Goal: Task Accomplishment & Management: Complete application form

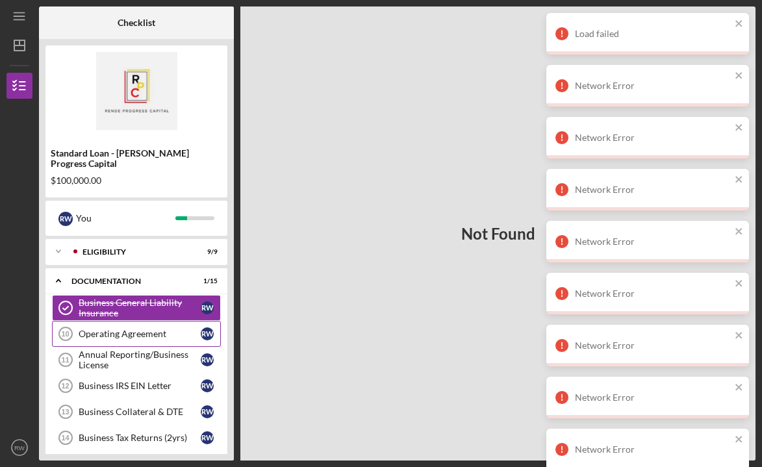
scroll to position [49, 0]
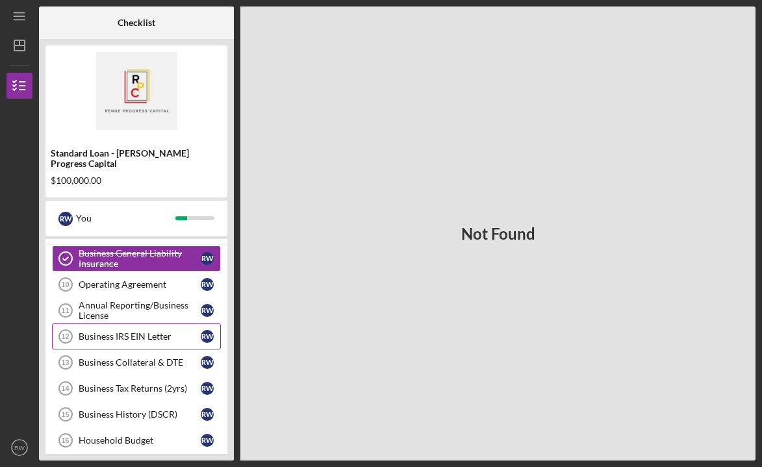
click at [160, 331] on div "Business IRS EIN Letter" at bounding box center [140, 336] width 122 height 10
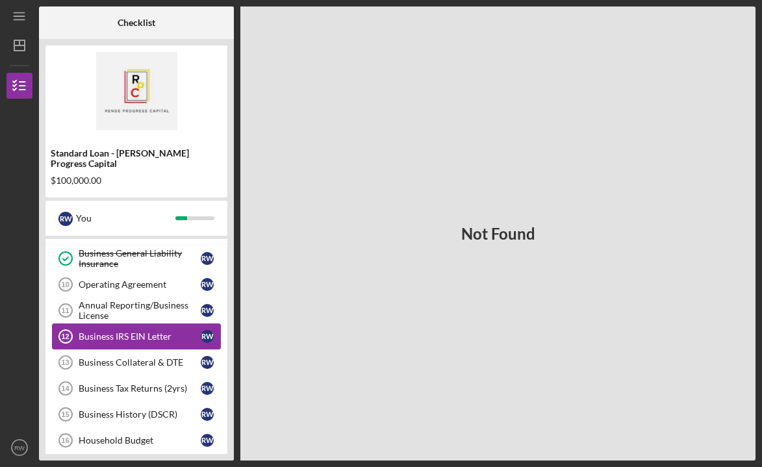
click at [184, 331] on div "Business IRS EIN Letter" at bounding box center [140, 336] width 122 height 10
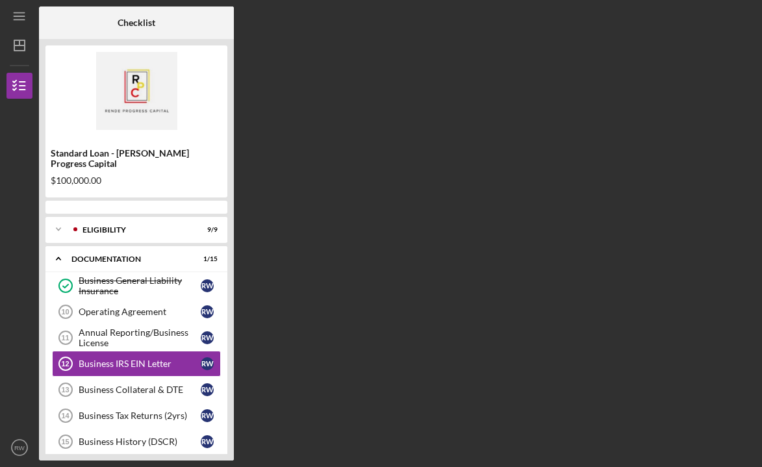
scroll to position [23, 0]
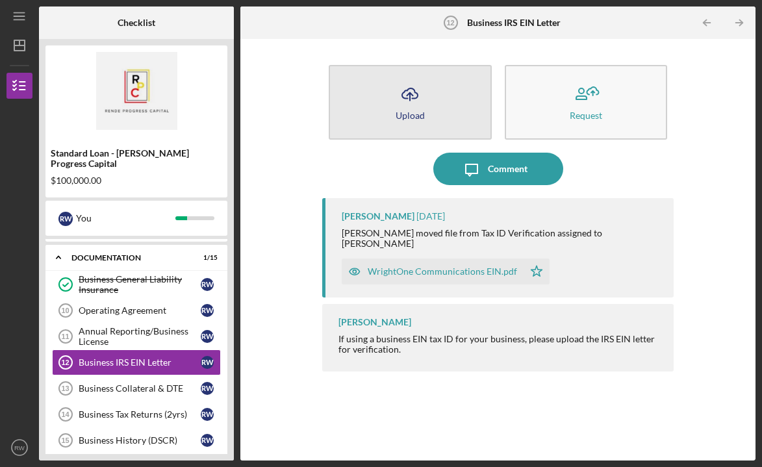
click at [423, 99] on icon "Icon/Upload" at bounding box center [409, 94] width 32 height 32
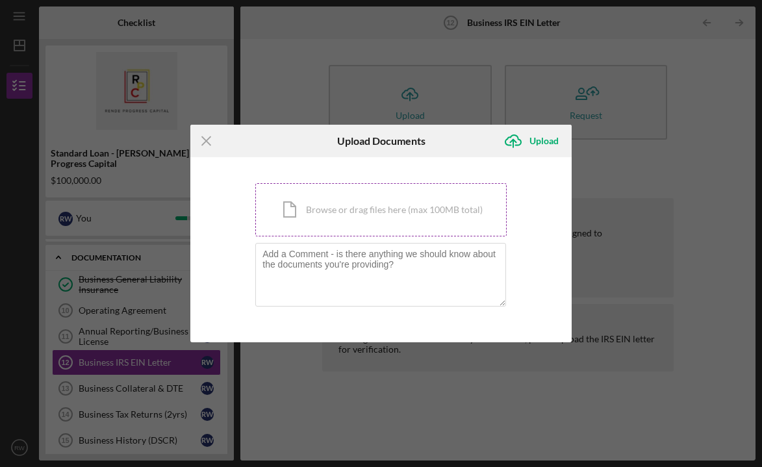
click at [362, 211] on div "Icon/Document Browse or drag files here (max 100MB total) Tap to choose files o…" at bounding box center [380, 209] width 251 height 53
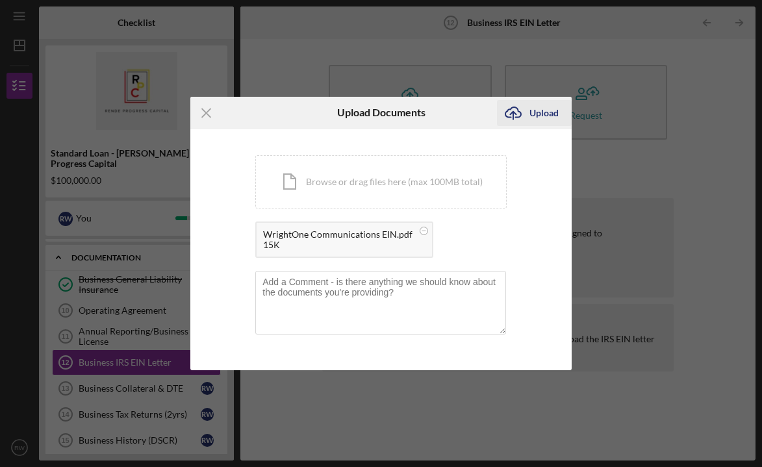
click at [535, 105] on div "Upload" at bounding box center [543, 113] width 29 height 26
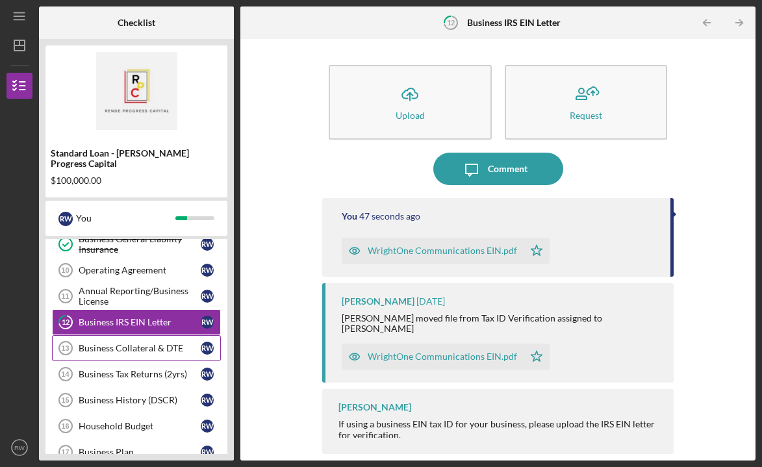
scroll to position [74, 0]
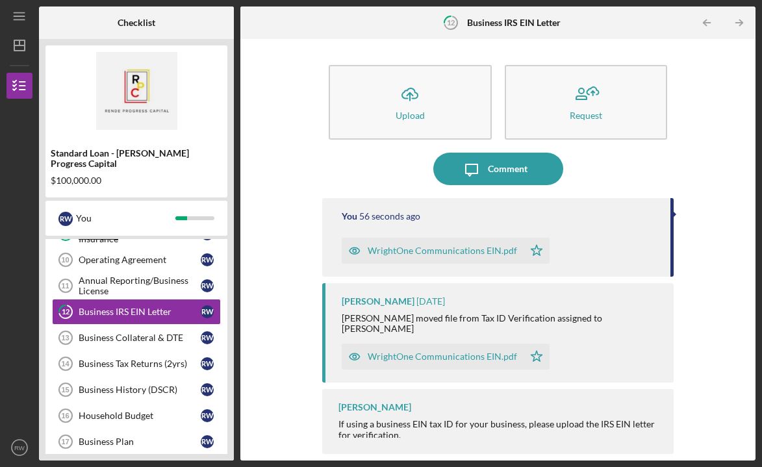
click at [536, 251] on polygon "button" at bounding box center [536, 250] width 11 height 10
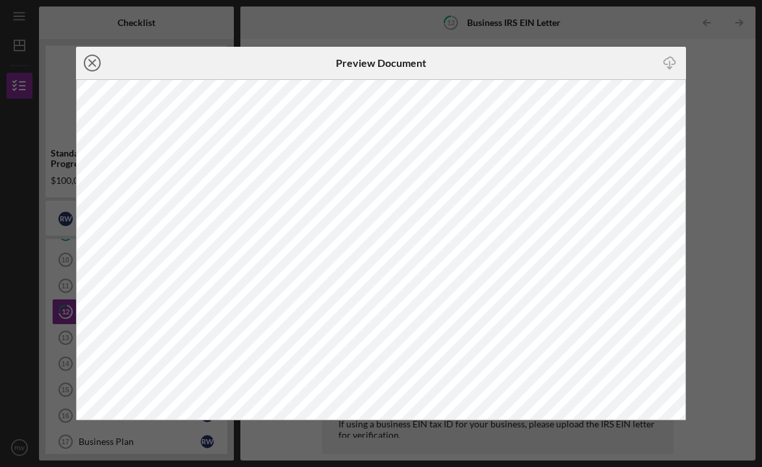
click at [89, 64] on icon "Icon/Close" at bounding box center [92, 63] width 32 height 32
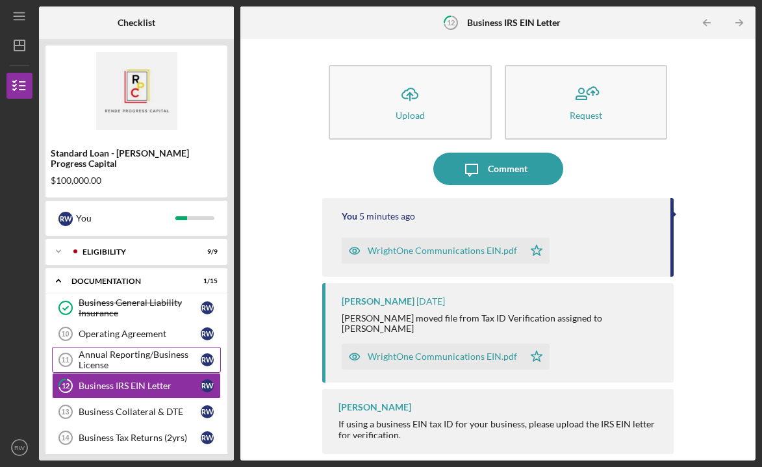
click at [145, 349] on div "Annual Reporting/Business License" at bounding box center [140, 359] width 122 height 21
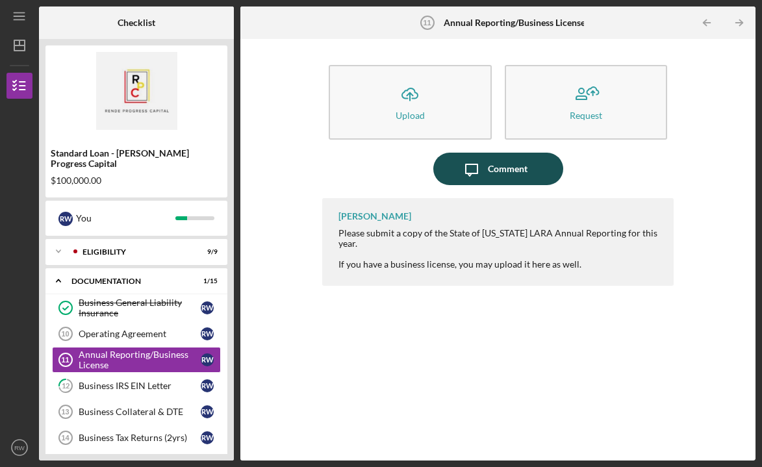
click at [488, 166] on div "Comment" at bounding box center [508, 169] width 40 height 32
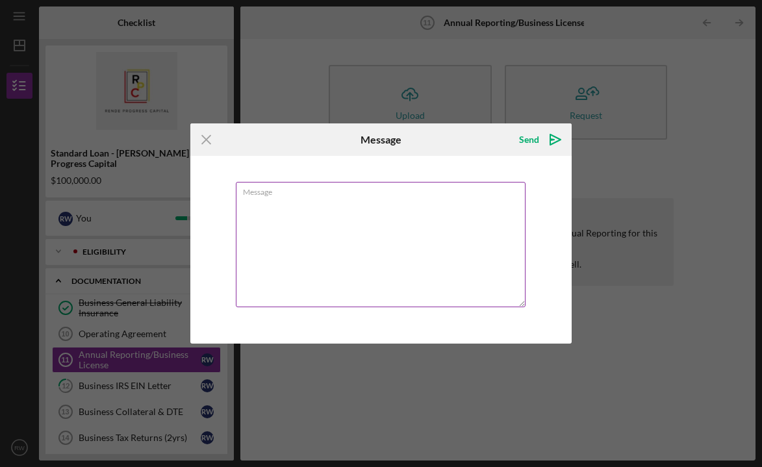
click at [445, 216] on textarea "Message" at bounding box center [381, 244] width 290 height 125
type textarea "O"
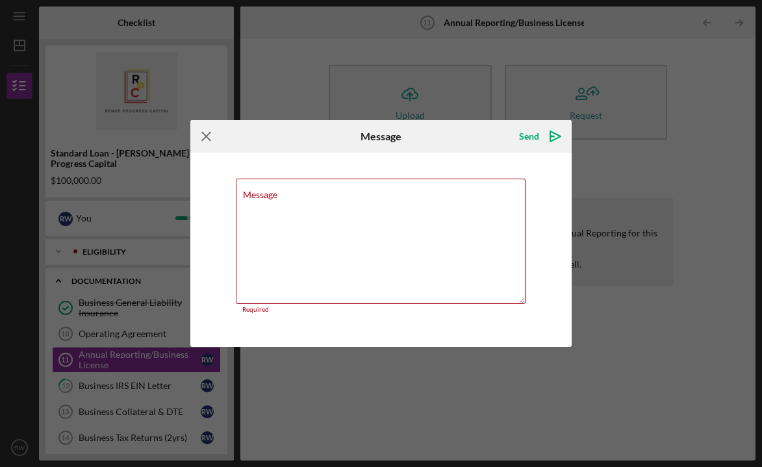
click at [203, 139] on icon "Icon/Menu Close" at bounding box center [206, 136] width 32 height 32
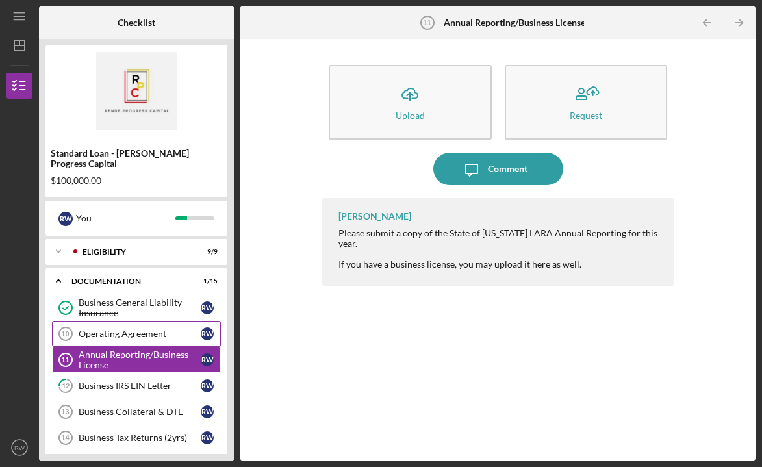
click at [142, 328] on div "Operating Agreement" at bounding box center [140, 333] width 122 height 10
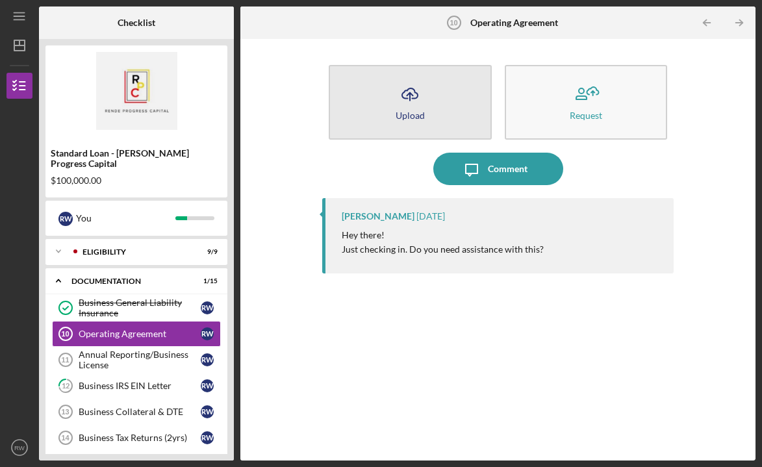
click at [410, 110] on div "Upload" at bounding box center [409, 115] width 29 height 10
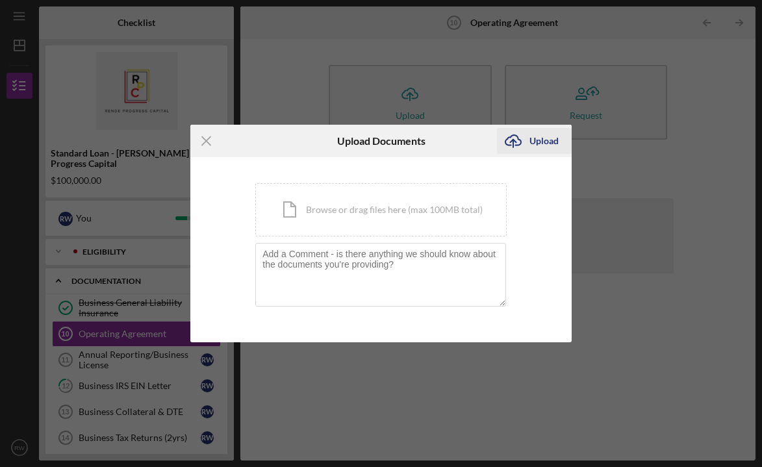
click at [547, 136] on div "Upload" at bounding box center [543, 141] width 29 height 26
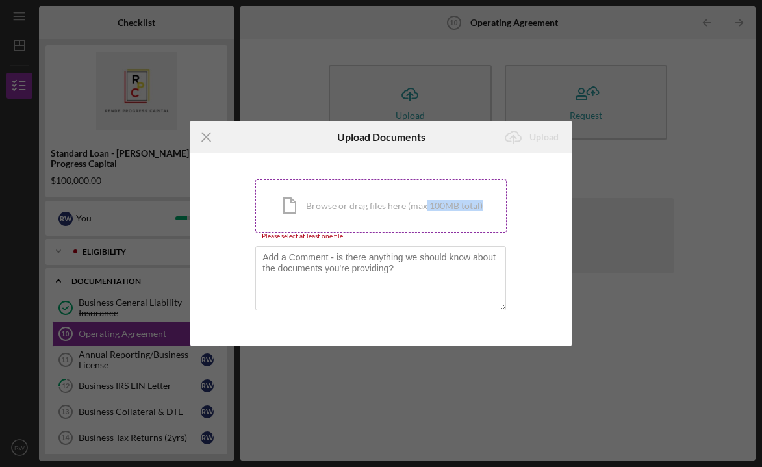
click at [425, 211] on div "Icon/Document Browse or drag files here (max 100MB total) Tap to choose files o…" at bounding box center [380, 205] width 251 height 53
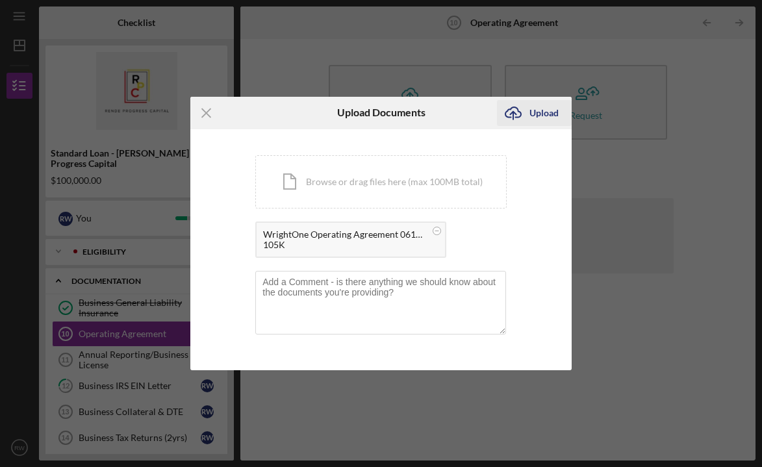
click at [538, 114] on div "Upload" at bounding box center [543, 113] width 29 height 26
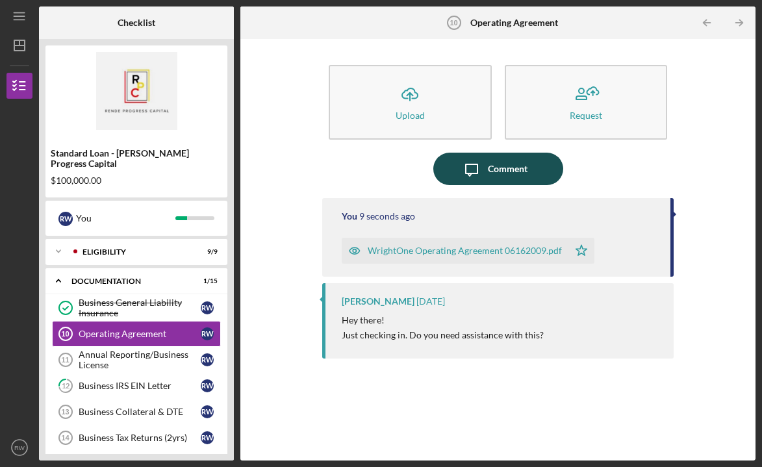
click at [525, 172] on div "Comment" at bounding box center [508, 169] width 40 height 32
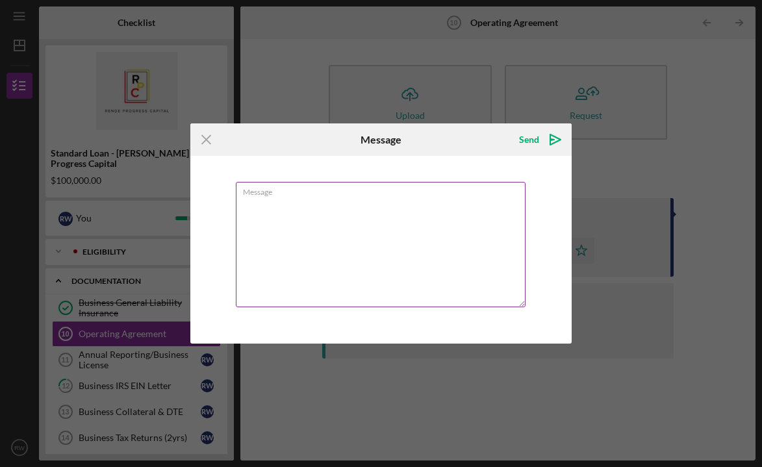
click at [386, 212] on textarea "Message" at bounding box center [381, 244] width 290 height 125
click at [320, 204] on textarea "This has now been uploaded." at bounding box center [381, 244] width 290 height 125
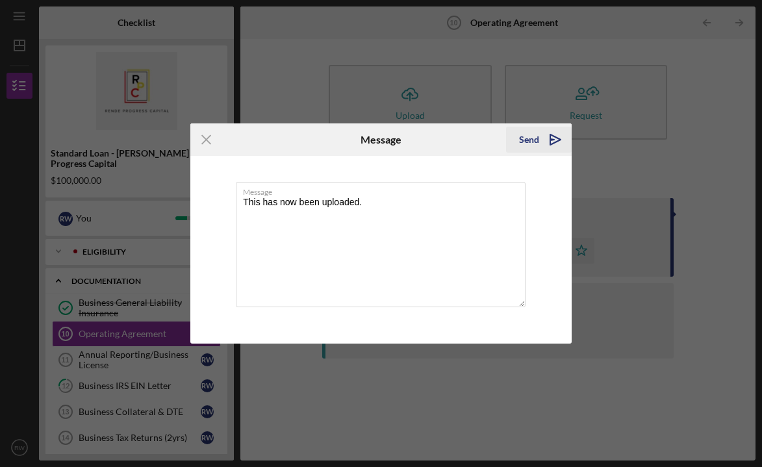
type textarea "This has now been uploaded."
click at [550, 142] on polygon "submit" at bounding box center [555, 139] width 10 height 10
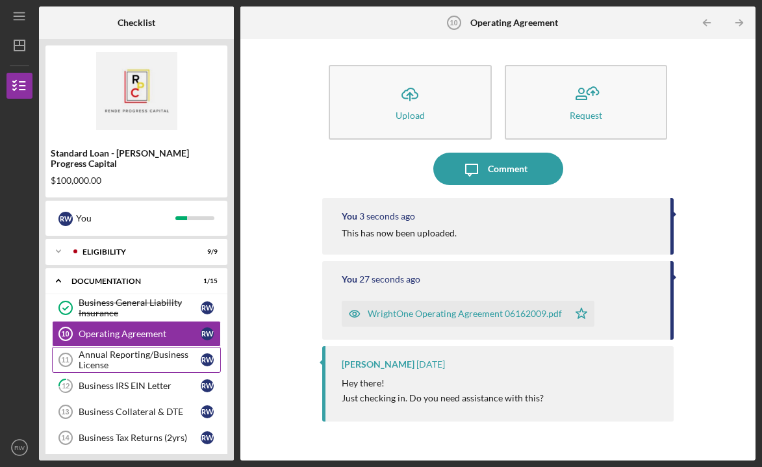
click at [138, 354] on div "Annual Reporting/Business License" at bounding box center [140, 359] width 122 height 21
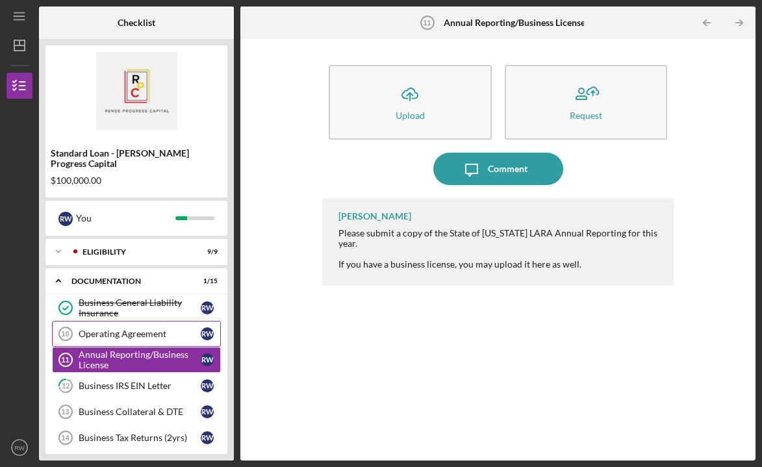
click at [146, 328] on div "Operating Agreement" at bounding box center [140, 333] width 122 height 10
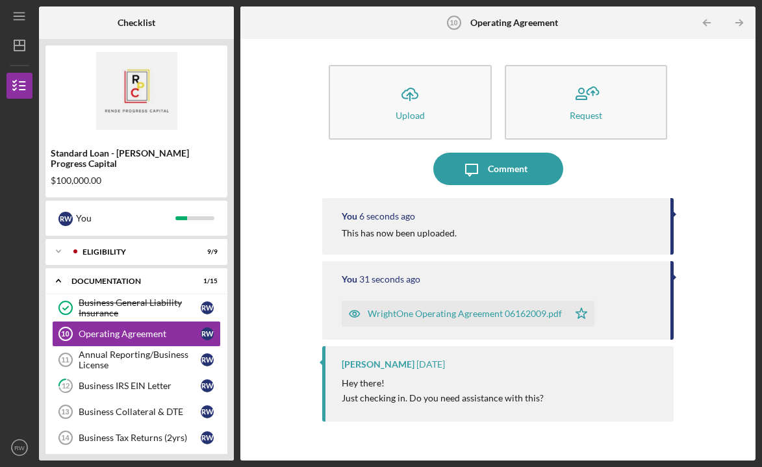
click at [582, 319] on icon "Icon/Star" at bounding box center [581, 314] width 26 height 26
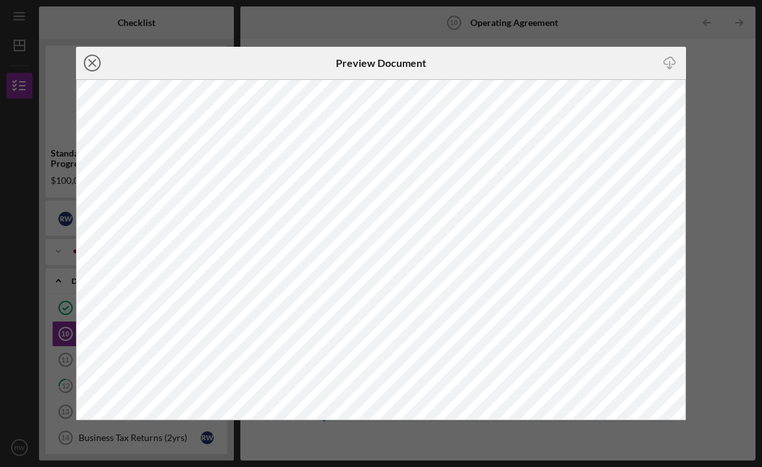
click at [95, 67] on icon "Icon/Close" at bounding box center [92, 63] width 32 height 32
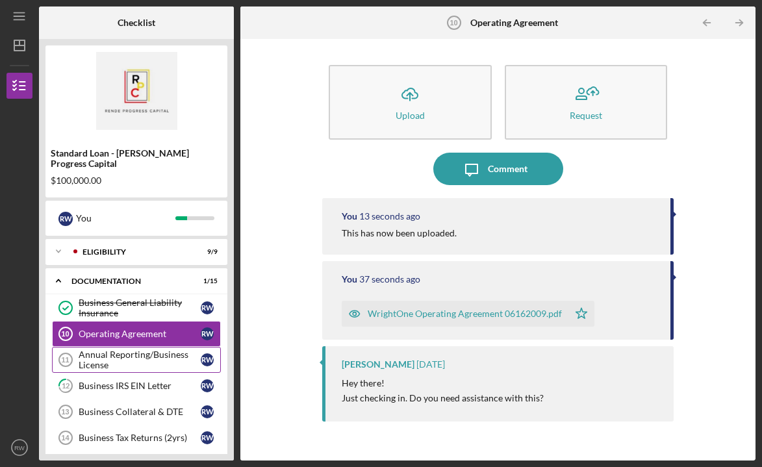
click at [168, 349] on div "Annual Reporting/Business License" at bounding box center [140, 359] width 122 height 21
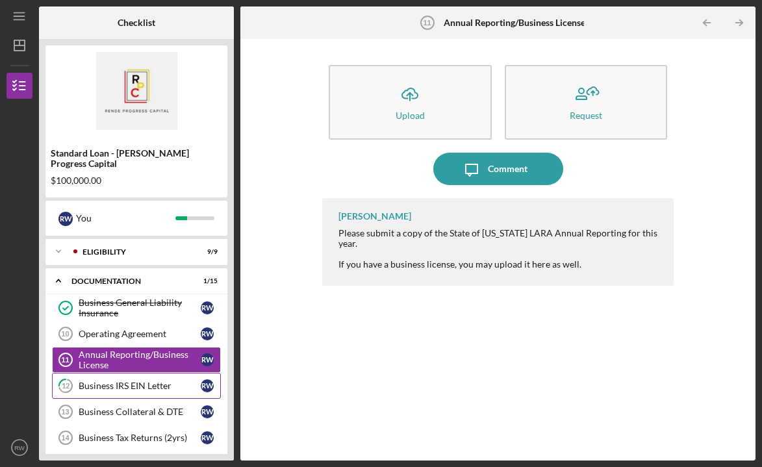
click at [156, 380] on div "Business IRS EIN Letter" at bounding box center [140, 385] width 122 height 10
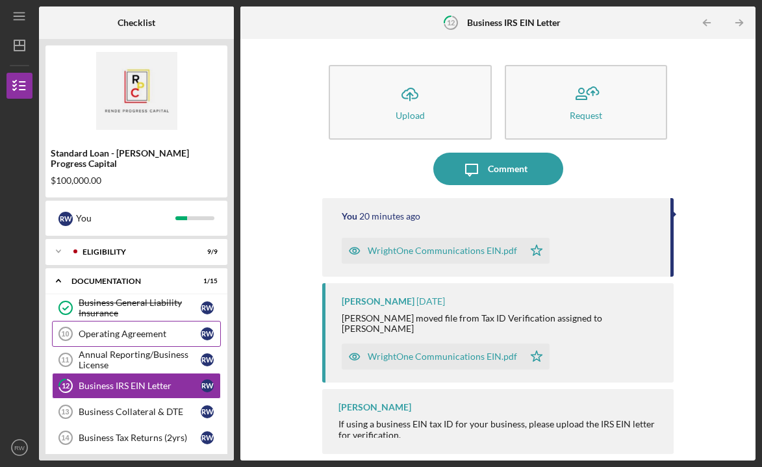
click at [151, 328] on div "Operating Agreement" at bounding box center [140, 333] width 122 height 10
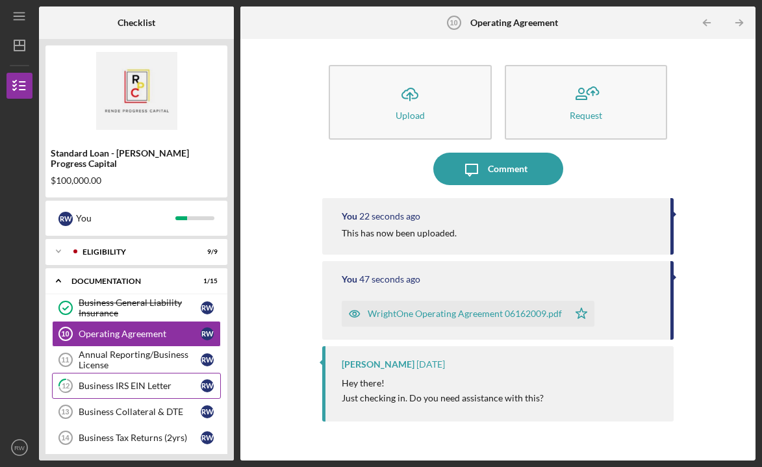
click at [152, 380] on div "Business IRS EIN Letter" at bounding box center [140, 385] width 122 height 10
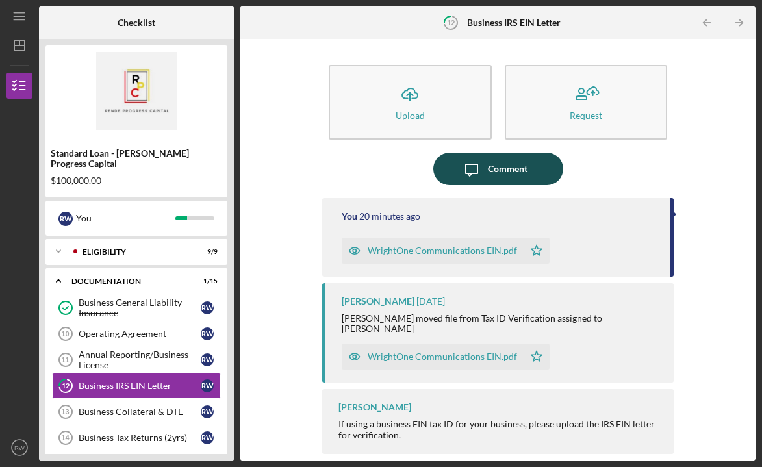
click at [504, 167] on div "Comment" at bounding box center [508, 169] width 40 height 32
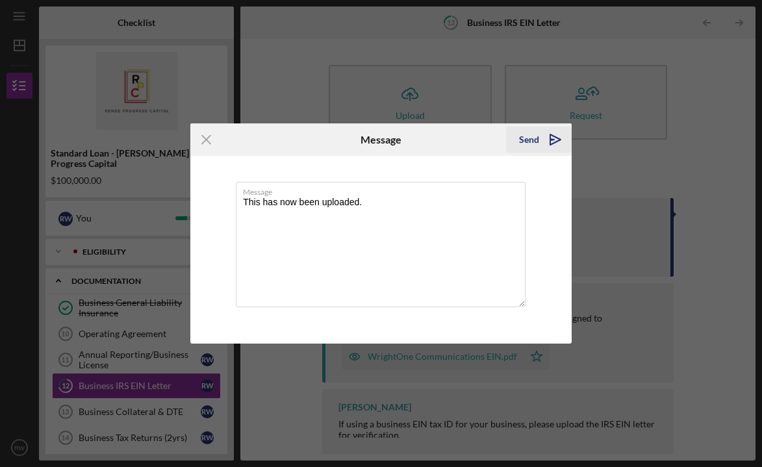
type textarea "This has now been uploaded."
click at [534, 136] on div "Send" at bounding box center [529, 140] width 20 height 26
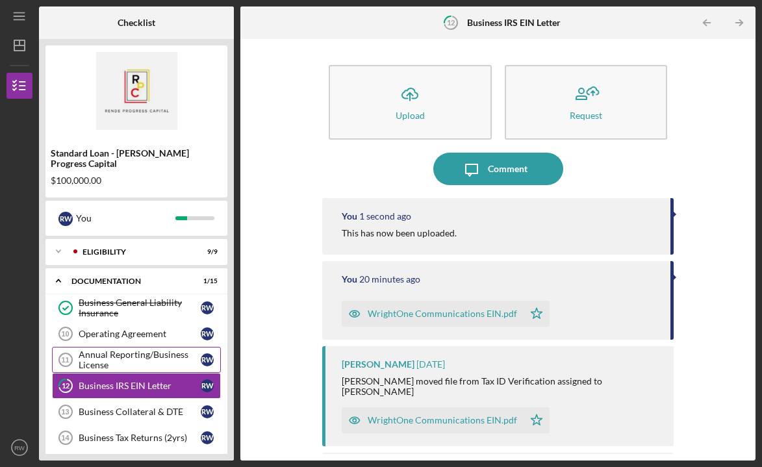
click at [164, 349] on div "Annual Reporting/Business License" at bounding box center [140, 359] width 122 height 21
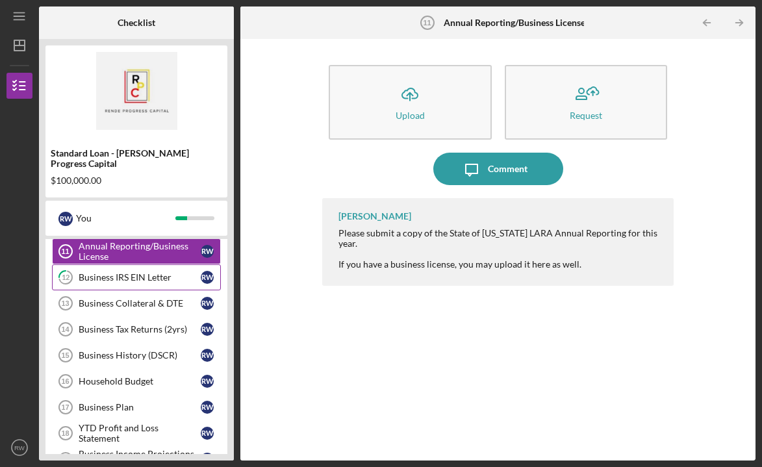
scroll to position [114, 0]
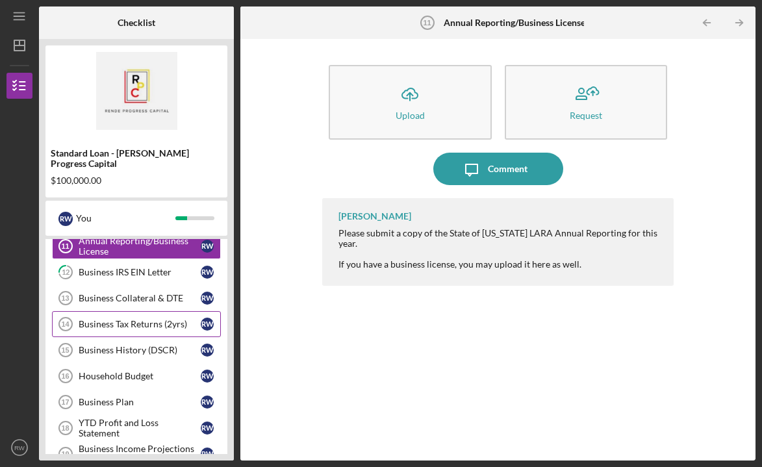
click at [149, 319] on div "Business Tax Returns (2yrs)" at bounding box center [140, 324] width 122 height 10
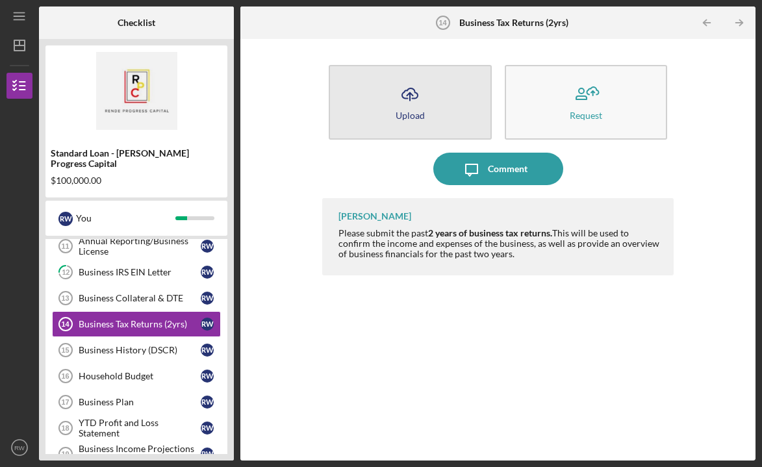
click at [421, 112] on div "Upload" at bounding box center [409, 115] width 29 height 10
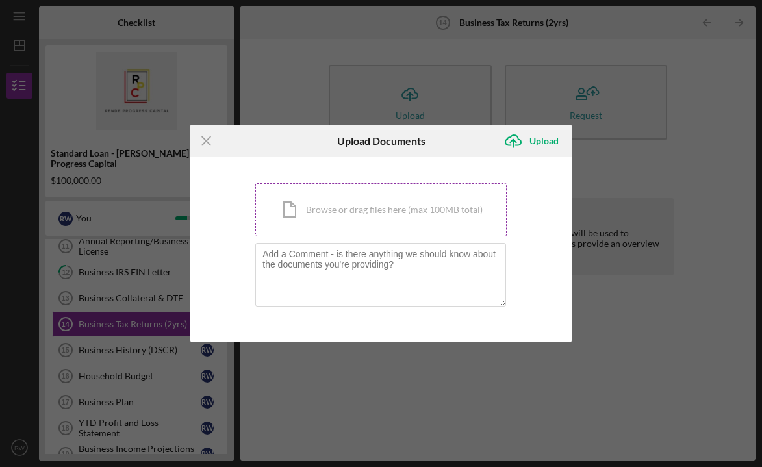
click at [371, 215] on div "Icon/Document Browse or drag files here (max 100MB total) Tap to choose files o…" at bounding box center [380, 209] width 251 height 53
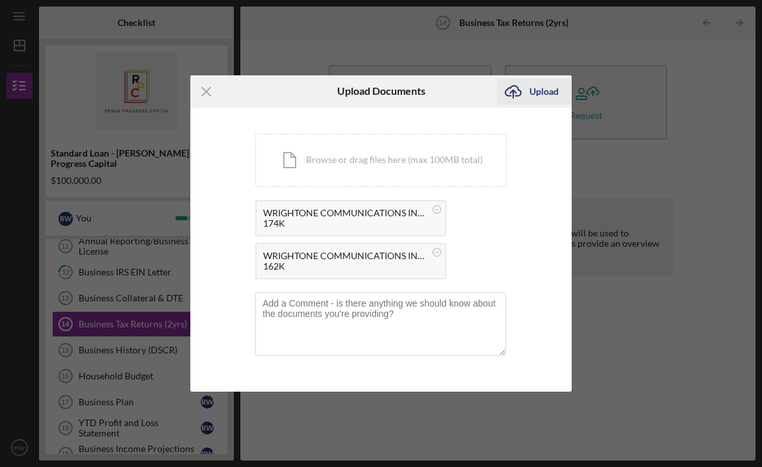
click at [529, 92] on div "Upload" at bounding box center [543, 92] width 29 height 26
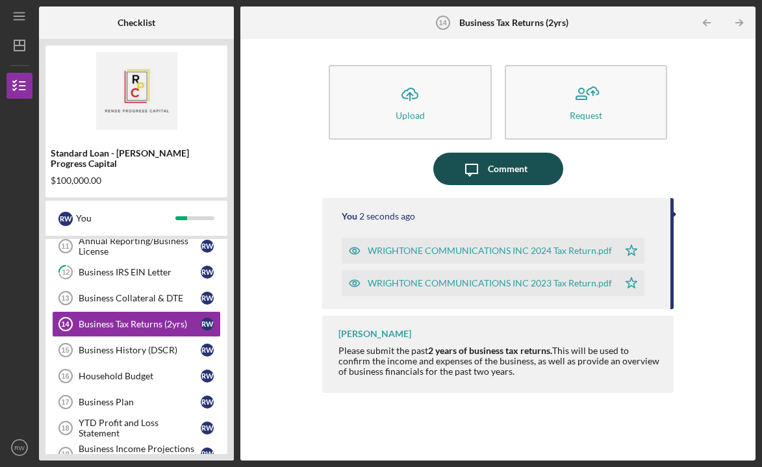
click at [499, 166] on div "Comment" at bounding box center [508, 169] width 40 height 32
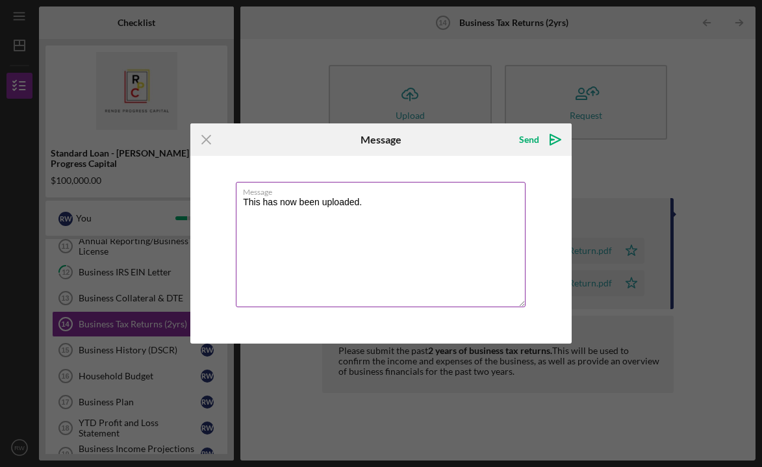
click at [260, 200] on textarea "This has now been uploaded." at bounding box center [381, 244] width 290 height 125
click at [288, 204] on textarea "These has now been uploaded." at bounding box center [381, 244] width 290 height 125
type textarea "These have now been uploaded."
click at [534, 142] on div "Send" at bounding box center [529, 140] width 20 height 26
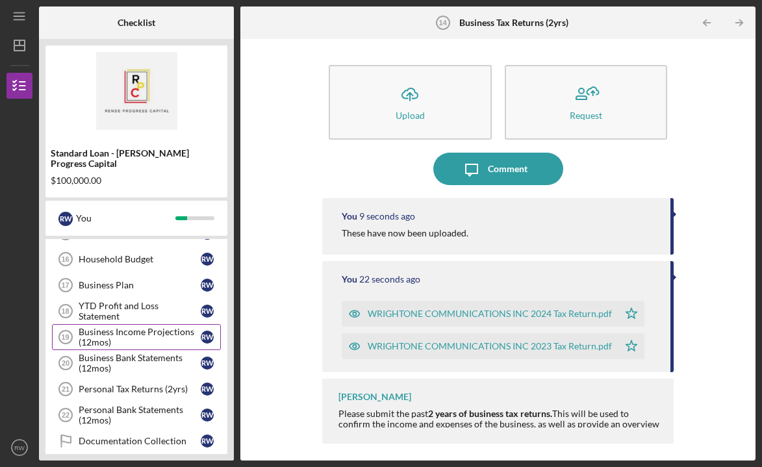
scroll to position [234, 0]
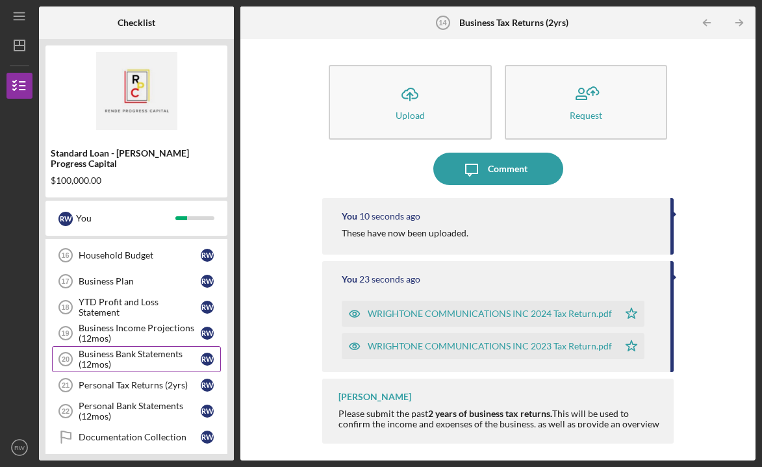
click at [145, 354] on div "Business Bank Statements (12mos)" at bounding box center [140, 359] width 122 height 21
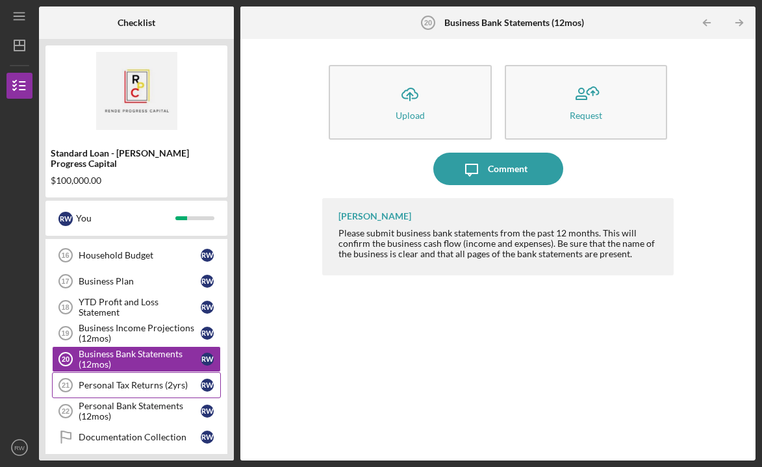
click at [145, 380] on div "Personal Tax Returns (2yrs)" at bounding box center [140, 385] width 122 height 10
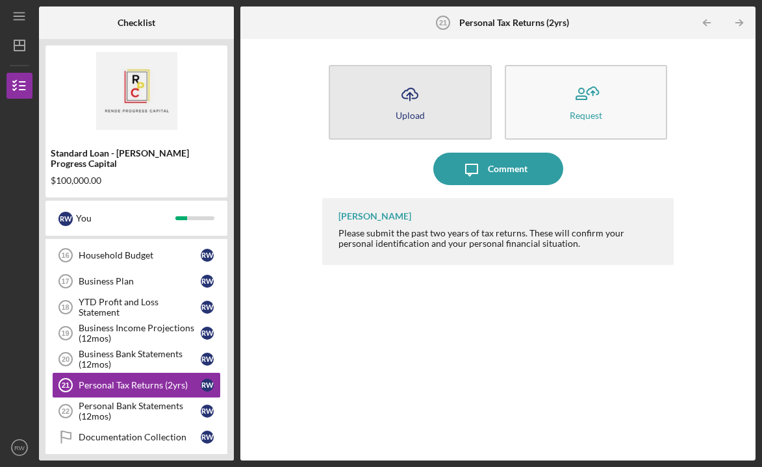
click at [412, 112] on div "Upload" at bounding box center [409, 115] width 29 height 10
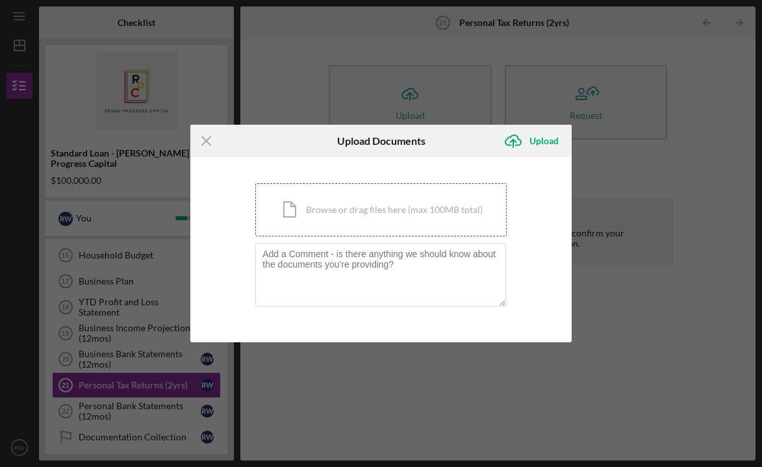
click at [393, 206] on div "Icon/Document Browse or drag files here (max 100MB total) Tap to choose files o…" at bounding box center [380, 209] width 251 height 53
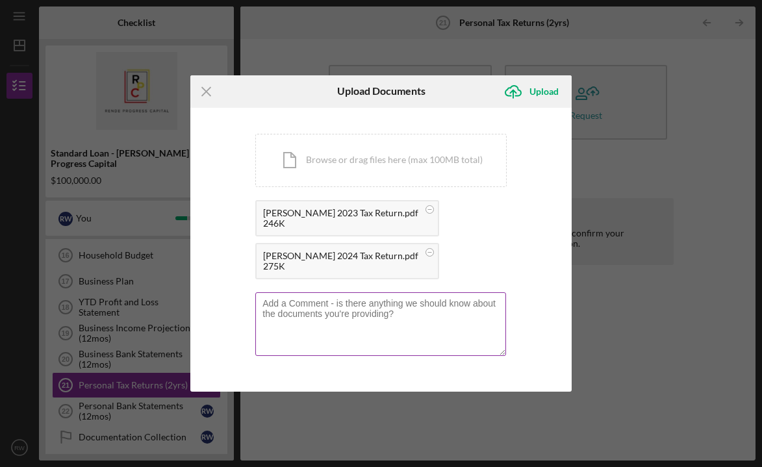
click at [323, 312] on textarea at bounding box center [380, 324] width 251 height 64
click at [543, 88] on div "Upload" at bounding box center [543, 92] width 29 height 26
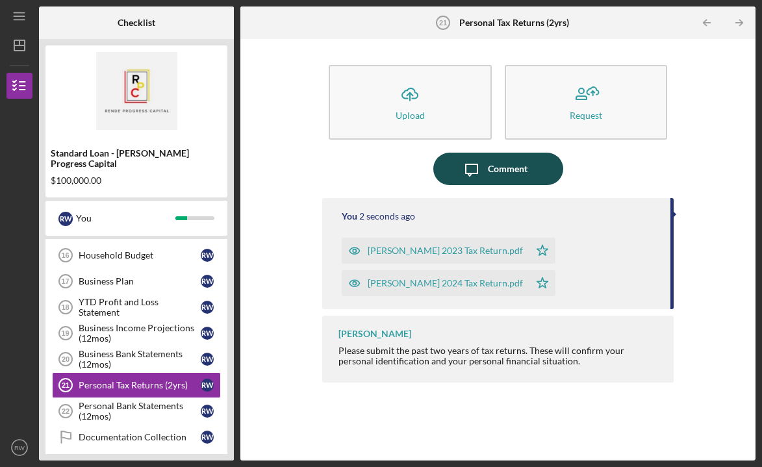
click at [506, 167] on div "Comment" at bounding box center [508, 169] width 40 height 32
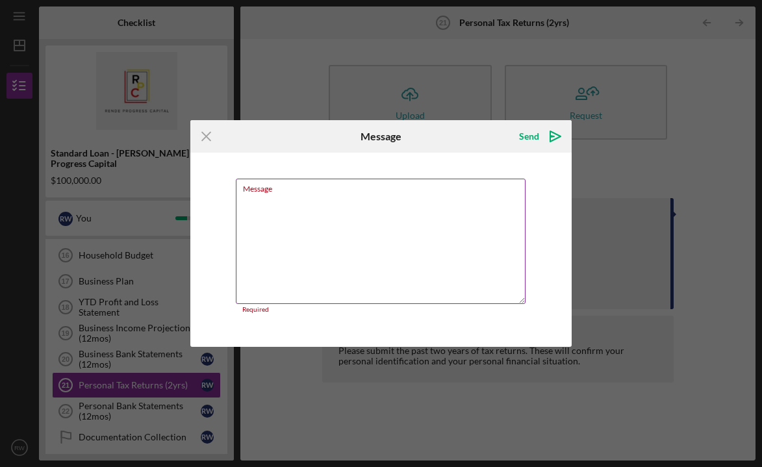
click at [350, 212] on textarea "Message" at bounding box center [381, 241] width 290 height 125
paste textarea "This has now been uploaded."
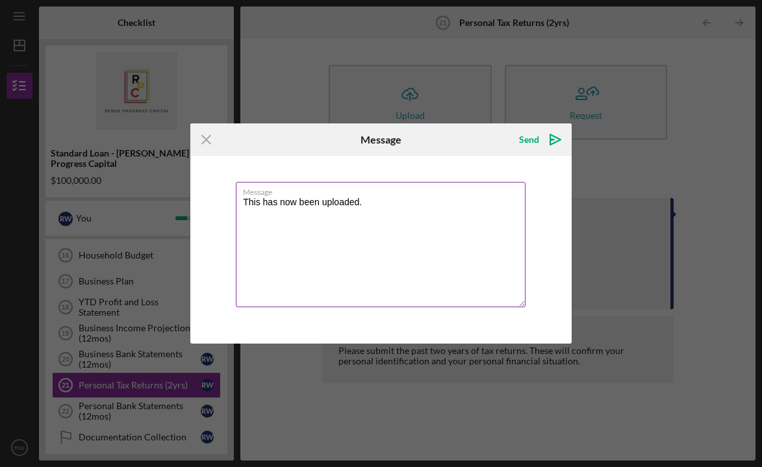
drag, startPoint x: 277, startPoint y: 204, endPoint x: 245, endPoint y: 204, distance: 32.5
click at [245, 204] on textarea "This has now been uploaded." at bounding box center [381, 244] width 290 height 125
type textarea "These have now been uploaded."
click at [532, 140] on div "Send" at bounding box center [529, 140] width 20 height 26
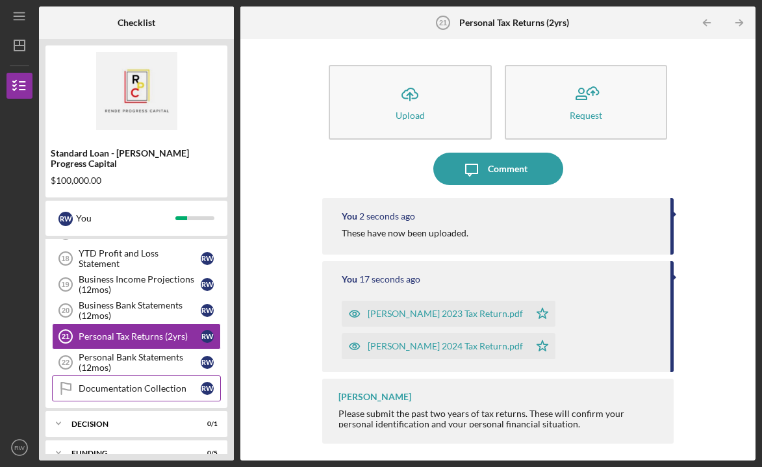
scroll to position [284, 0]
click at [146, 354] on div "Personal Bank Statements (12mos)" at bounding box center [140, 361] width 122 height 21
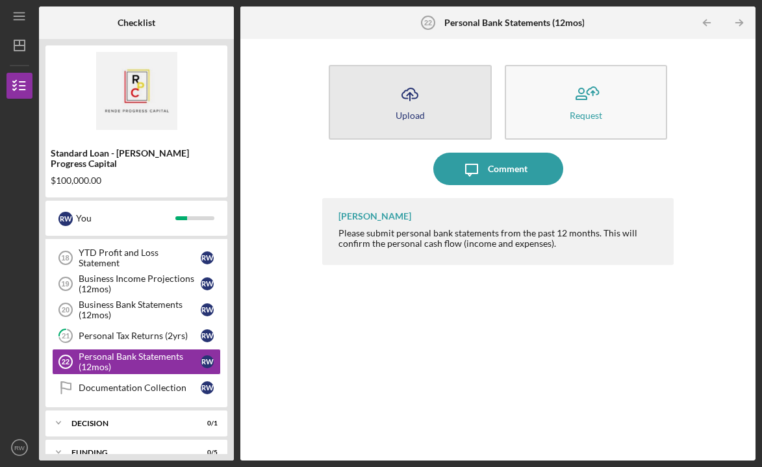
click at [460, 111] on button "Icon/Upload Upload" at bounding box center [409, 102] width 163 height 75
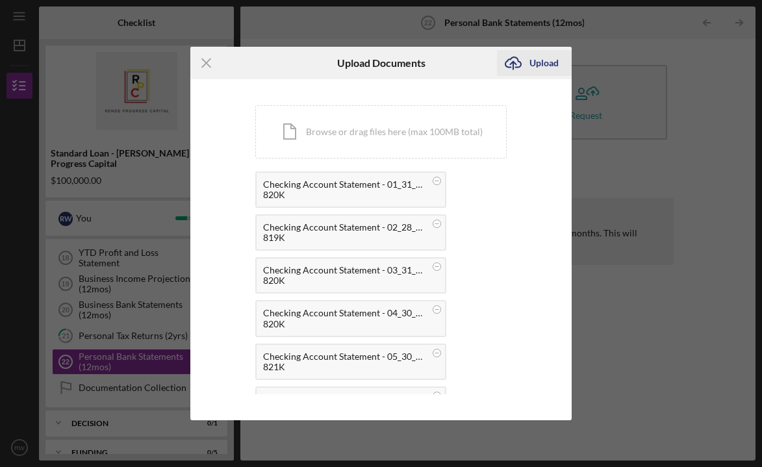
click at [547, 65] on div "Upload" at bounding box center [543, 63] width 29 height 26
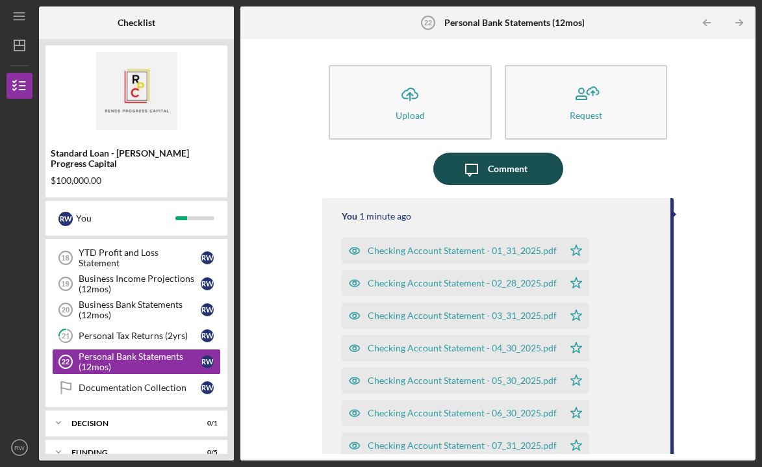
click at [495, 171] on div "Comment" at bounding box center [508, 169] width 40 height 32
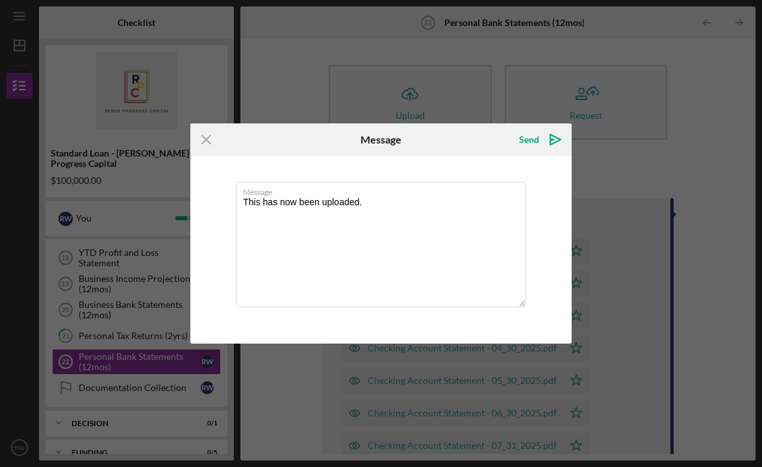
drag, startPoint x: 279, startPoint y: 206, endPoint x: 230, endPoint y: 205, distance: 48.1
click at [230, 205] on div "Message This has now been uploaded." at bounding box center [380, 249] width 381 height 187
type textarea "These have now been uploaded."
click at [542, 131] on icon "Icon/icon-invite-send" at bounding box center [555, 139] width 32 height 32
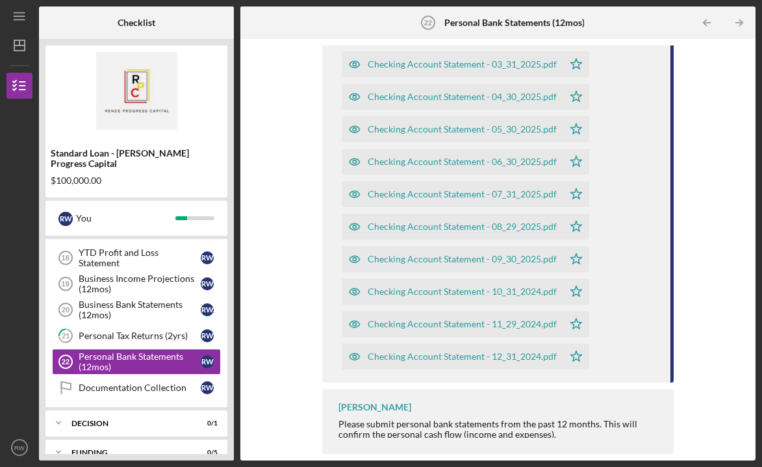
scroll to position [314, 0]
click at [117, 330] on div "Personal Tax Returns (2yrs)" at bounding box center [140, 335] width 122 height 10
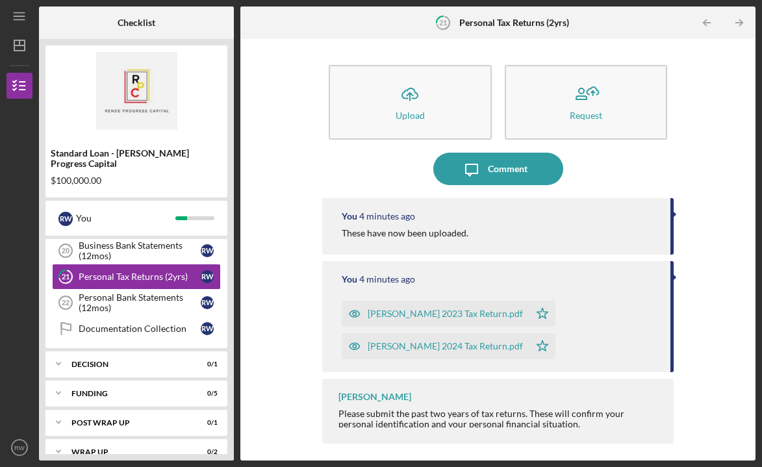
scroll to position [350, 0]
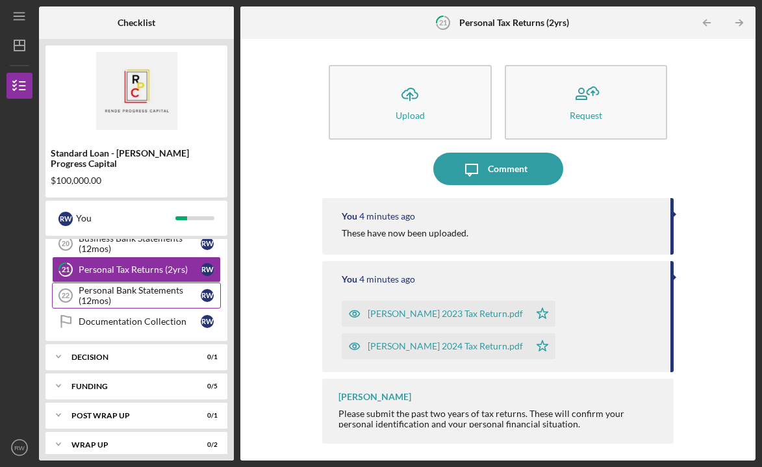
click at [155, 289] on div "Personal Bank Statements (12mos)" at bounding box center [140, 295] width 122 height 21
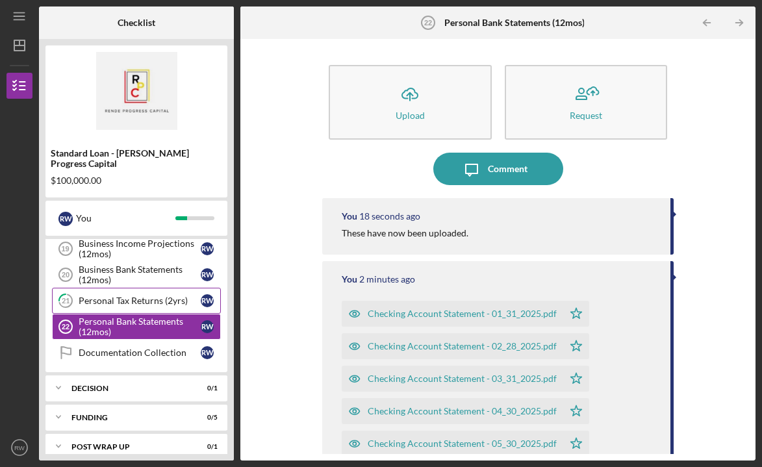
scroll to position [317, 0]
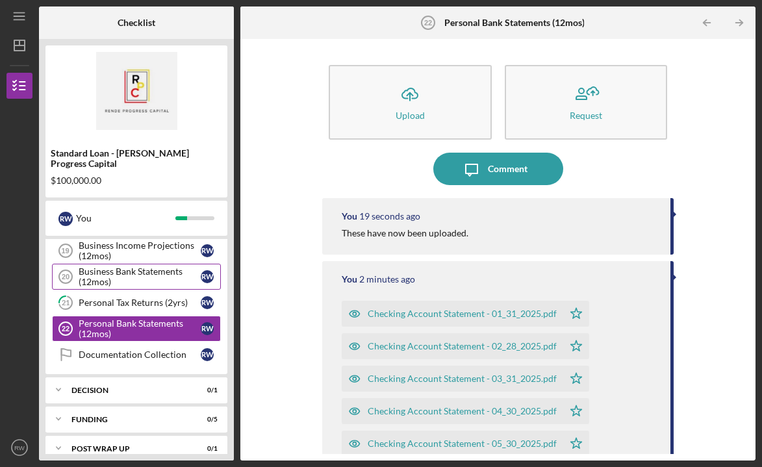
click at [177, 271] on div "Business Bank Statements (12mos)" at bounding box center [140, 276] width 122 height 21
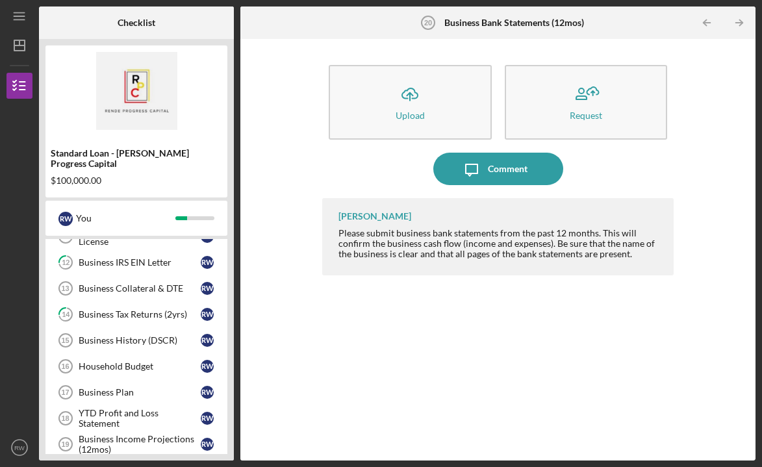
scroll to position [72, 0]
